Goal: Task Accomplishment & Management: Use online tool/utility

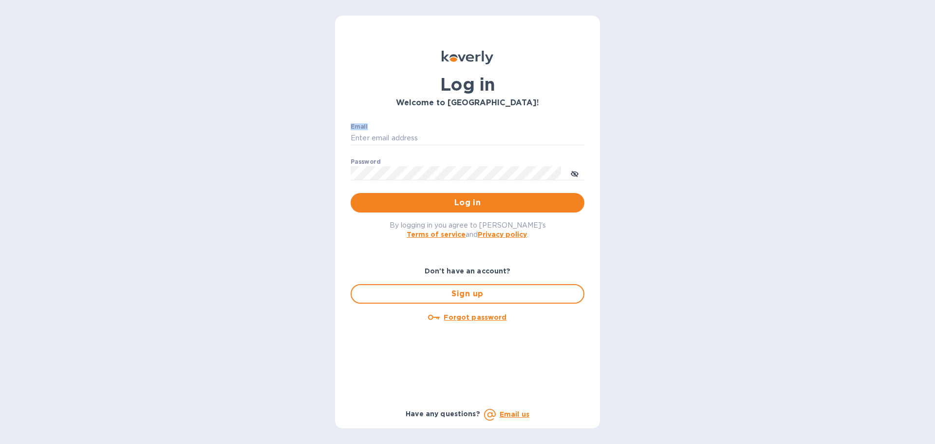
drag, startPoint x: 397, startPoint y: 124, endPoint x: 398, endPoint y: 129, distance: 5.2
click at [398, 129] on div "Email ​ Password ​ Log in" at bounding box center [467, 167] width 249 height 105
click at [391, 136] on input "Email" at bounding box center [468, 138] width 234 height 15
type input "[PERSON_NAME][EMAIL_ADDRESS][PERSON_NAME][DOMAIN_NAME]"
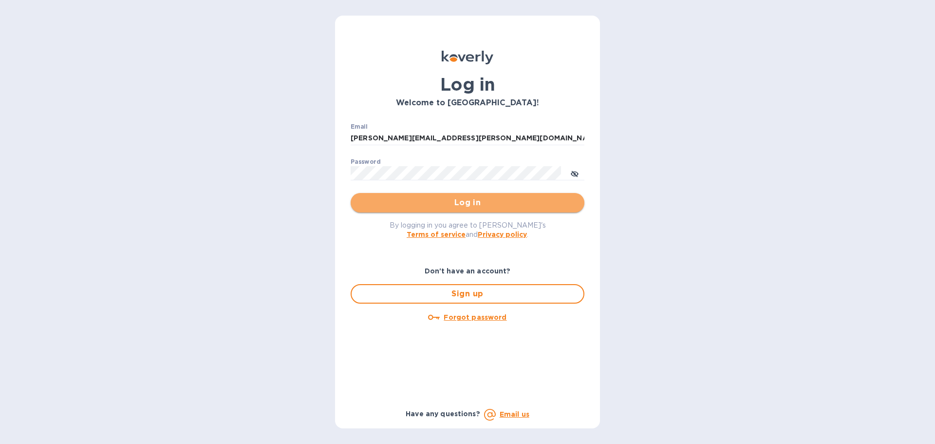
click at [476, 209] on span "Log in" at bounding box center [468, 203] width 218 height 12
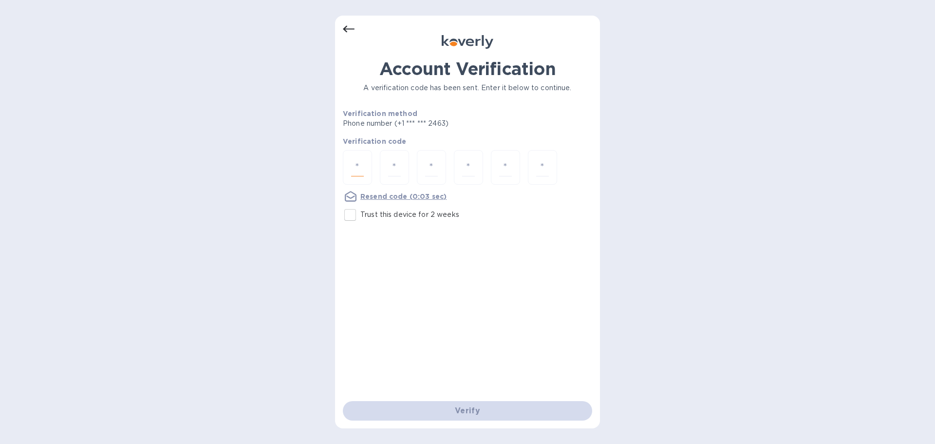
click at [362, 166] on input "number" at bounding box center [357, 167] width 13 height 18
type input "4"
type input "9"
type input "2"
type input "4"
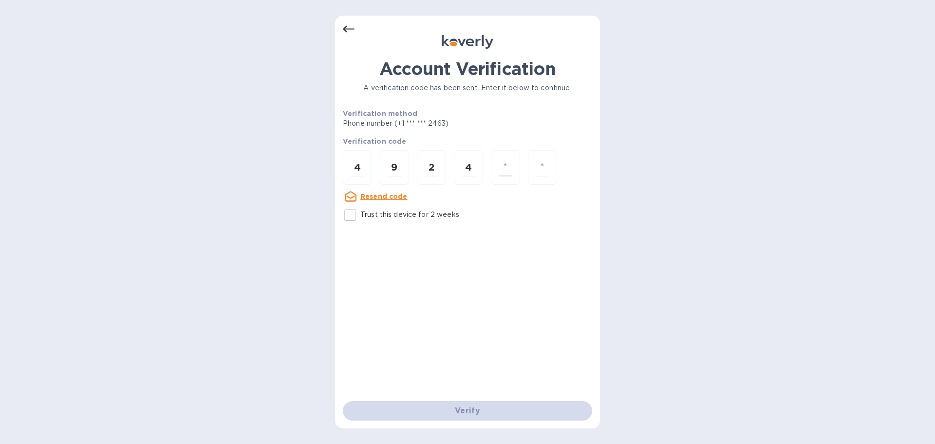
type input "7"
type input "9"
click at [352, 159] on input "number" at bounding box center [357, 167] width 13 height 18
type input "4"
type input "9"
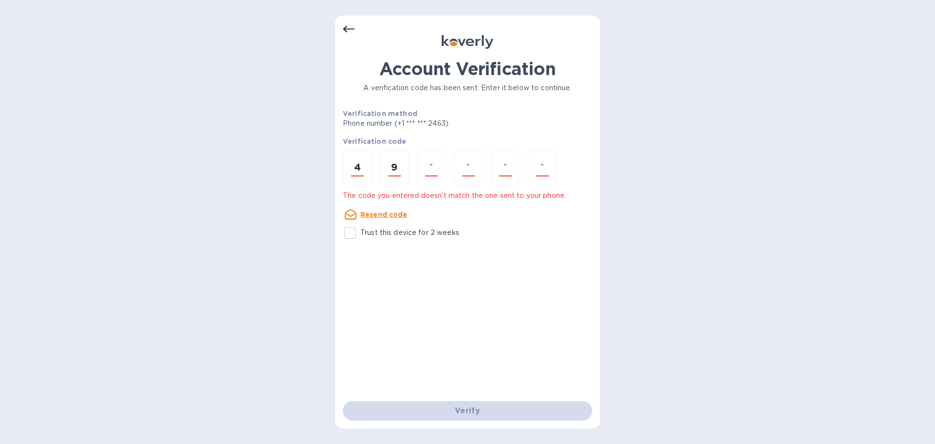
type input "2"
type input "4"
type input "9"
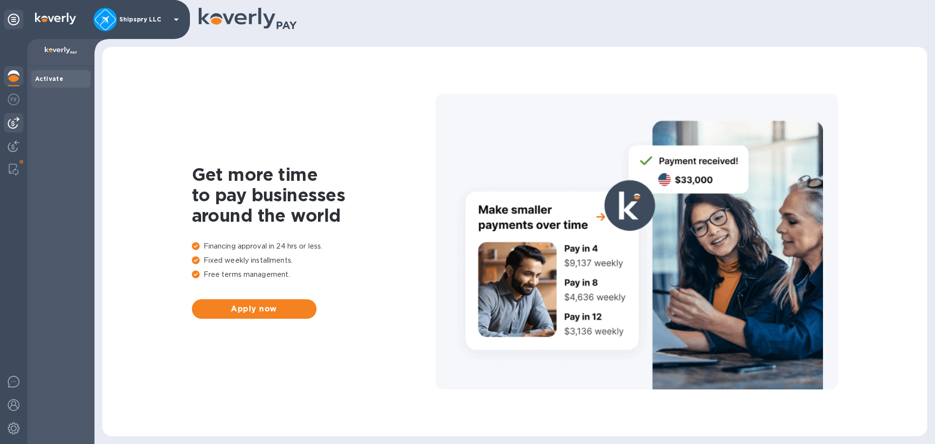
click at [15, 124] on img at bounding box center [14, 123] width 12 height 12
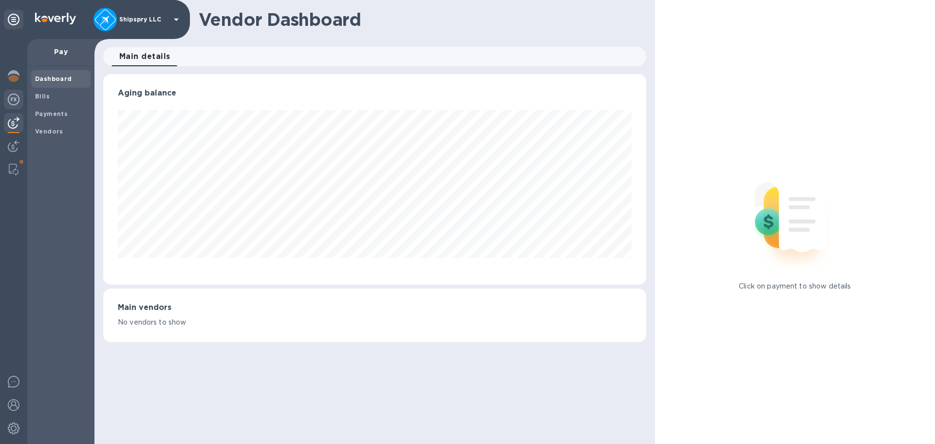
scroll to position [210, 543]
click at [15, 98] on img at bounding box center [14, 100] width 12 height 12
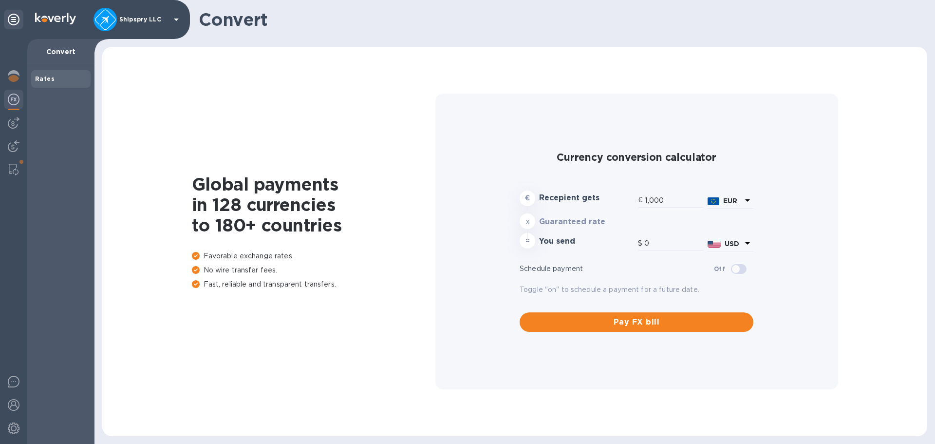
type input "1,193.26"
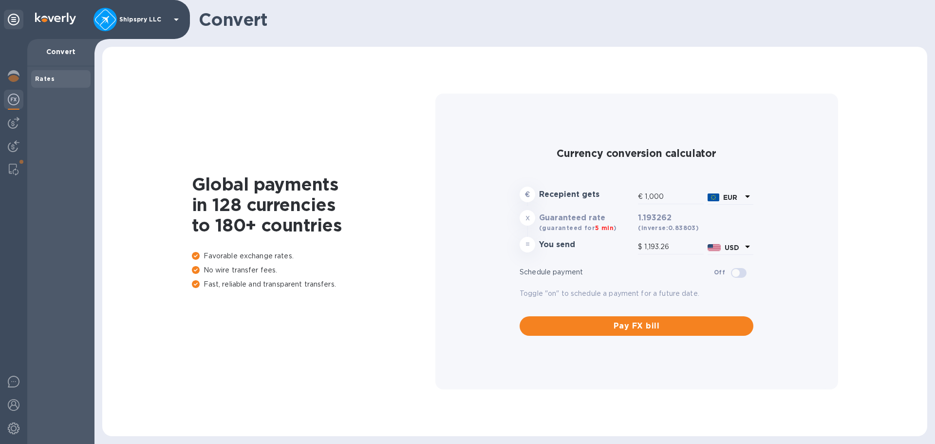
drag, startPoint x: 680, startPoint y: 197, endPoint x: 574, endPoint y: 198, distance: 106.2
click at [574, 198] on div "€ Recepient gets € 1,000 EUR" at bounding box center [637, 196] width 238 height 23
type input "4"
type input "4.77"
type input "40"
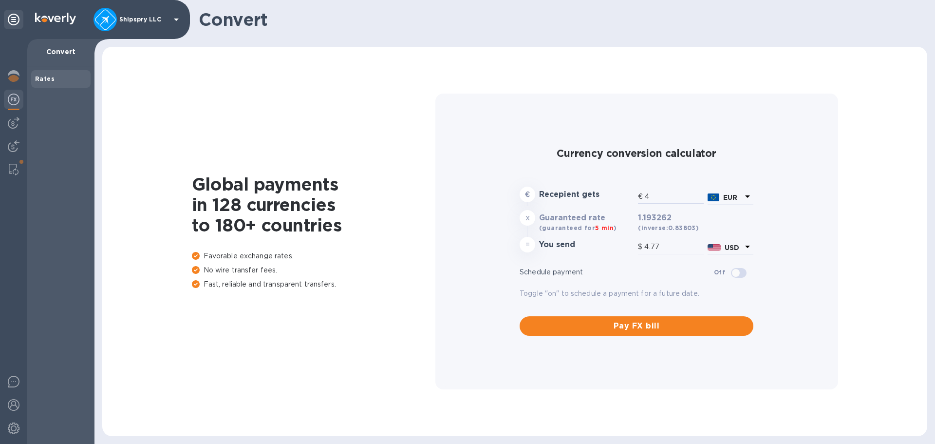
type input "47.73"
type input "404"
type input "482.08"
type input "4,048"
type input "4,830.32"
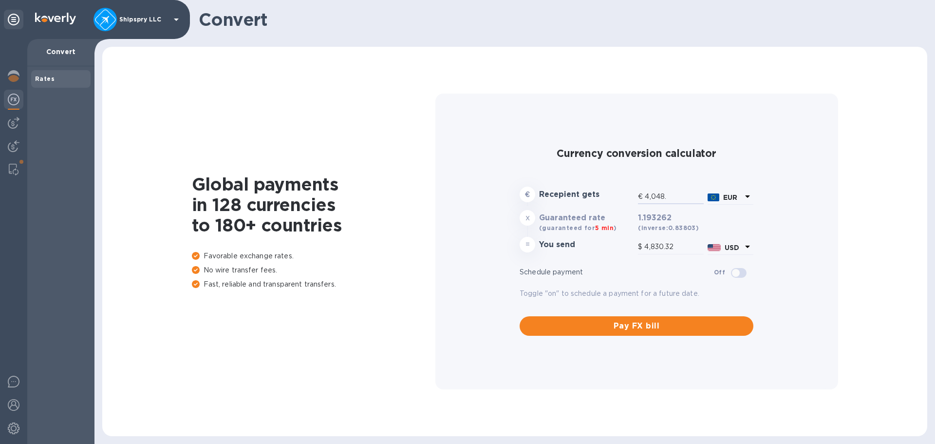
type input "4,048.2"
type input "4,830.56"
type input "4,048.20"
